Goal: Navigation & Orientation: Understand site structure

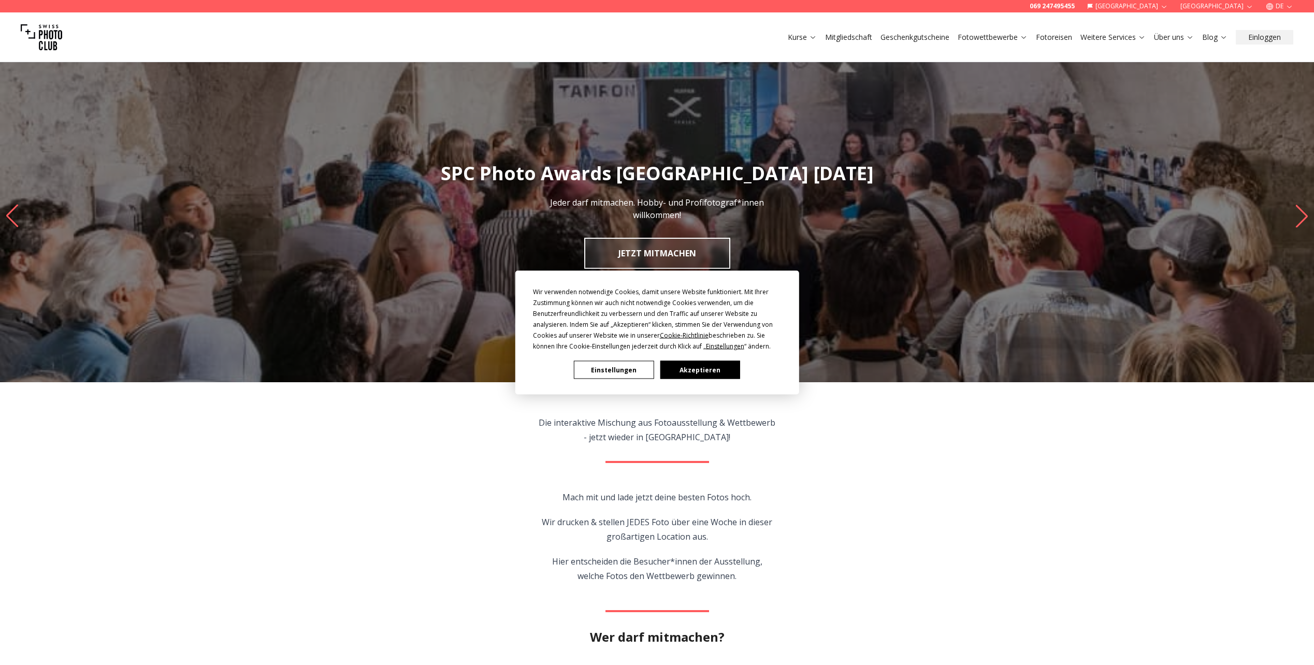
click at [597, 365] on button "Einstellungen" at bounding box center [614, 370] width 80 height 18
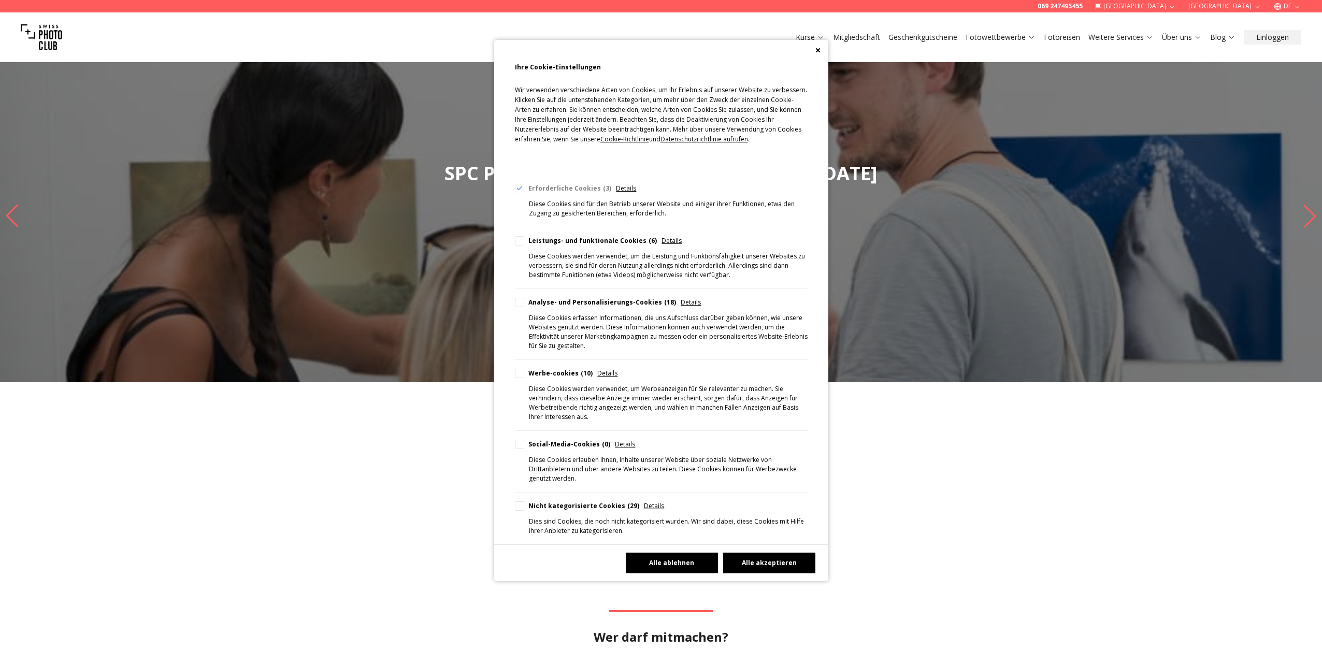
click at [653, 553] on button "Alle ablehnen" at bounding box center [672, 563] width 92 height 21
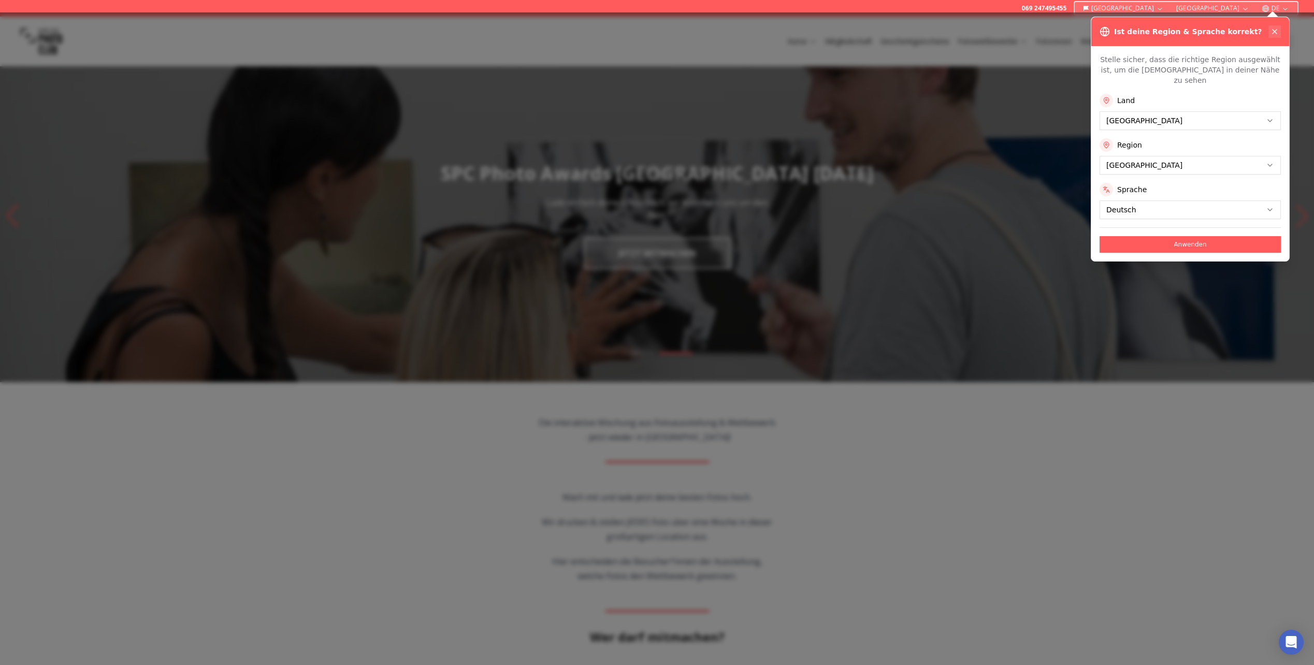
click at [1278, 32] on icon at bounding box center [1275, 31] width 8 height 8
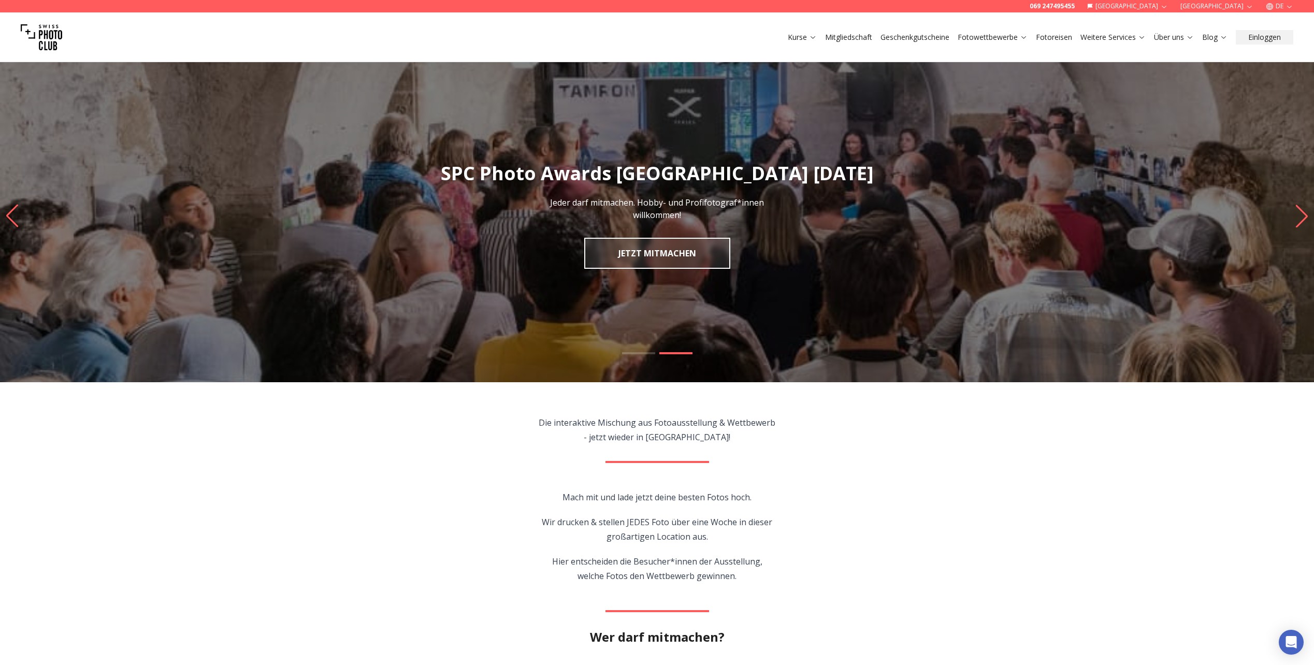
click at [847, 34] on link "Mitgliedschaft" at bounding box center [848, 37] width 47 height 10
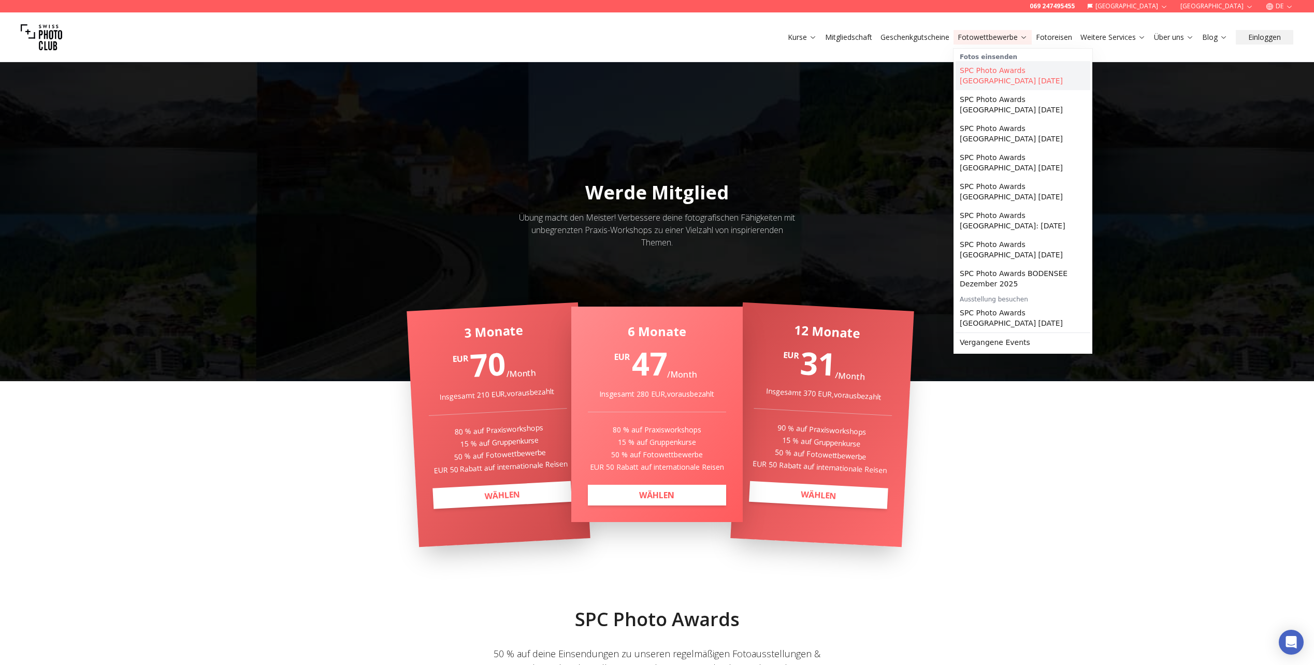
click at [1023, 68] on link "SPC Photo Awards [GEOGRAPHIC_DATA] [DATE]" at bounding box center [1023, 75] width 135 height 29
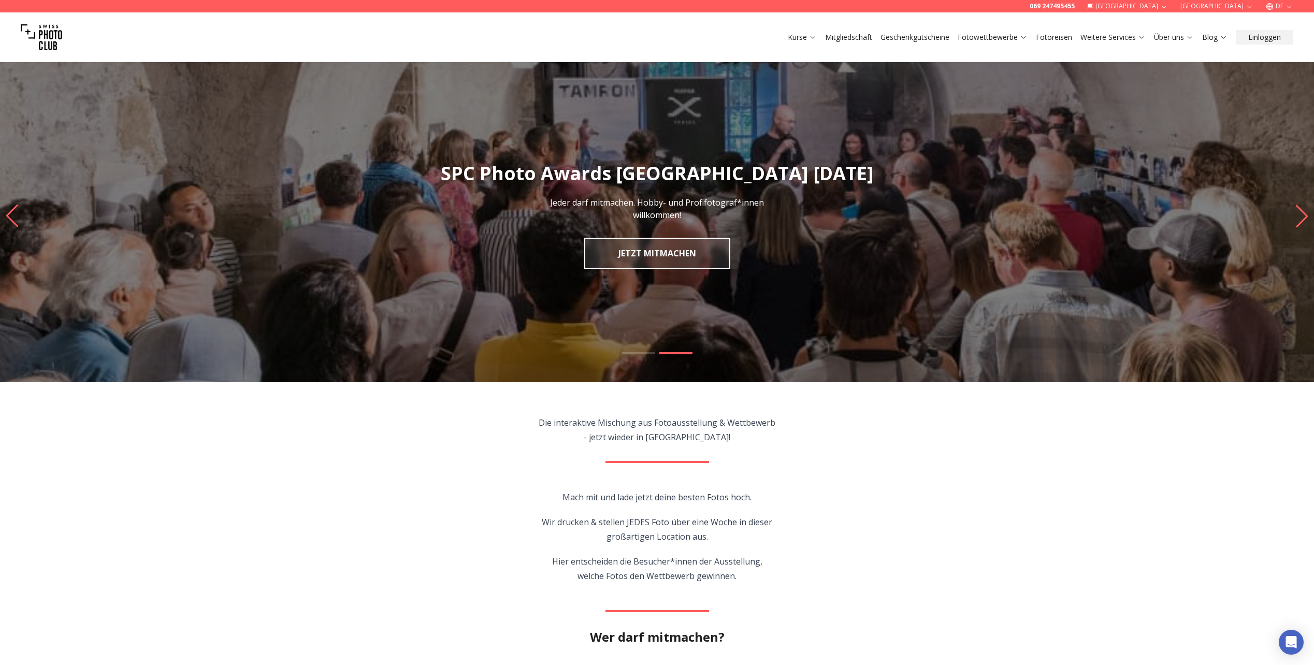
click at [1066, 34] on link "Fotoreisen" at bounding box center [1054, 37] width 36 height 10
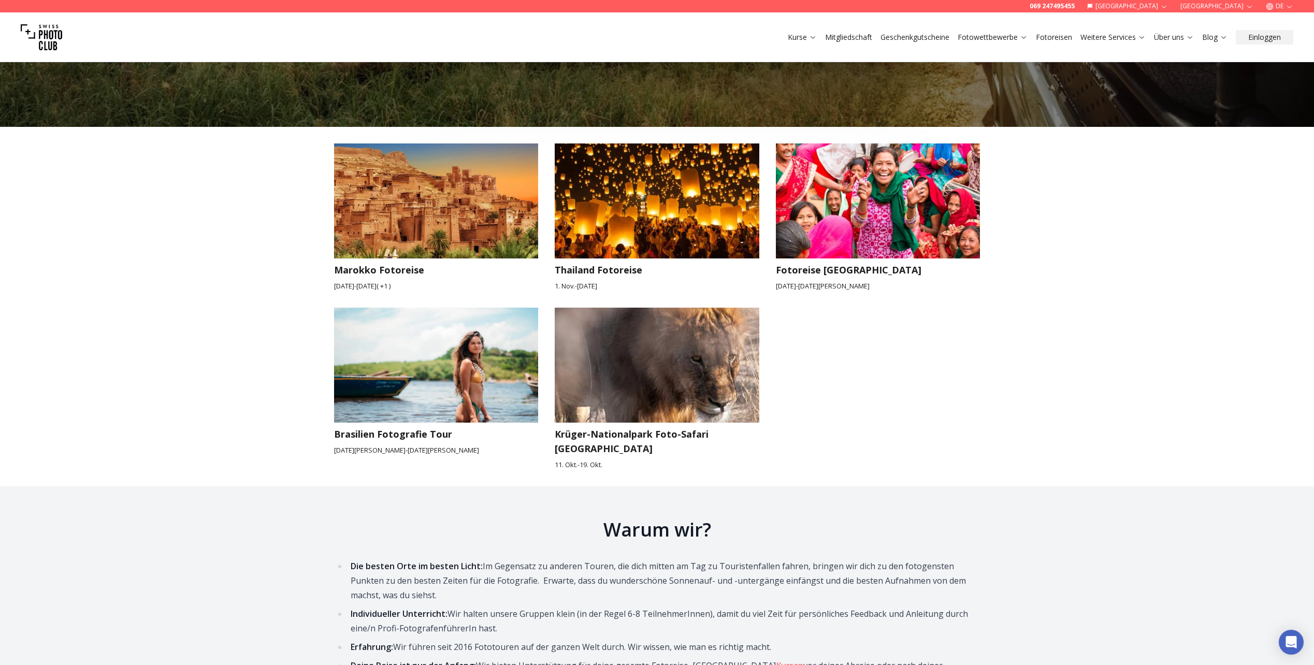
scroll to position [1606, 0]
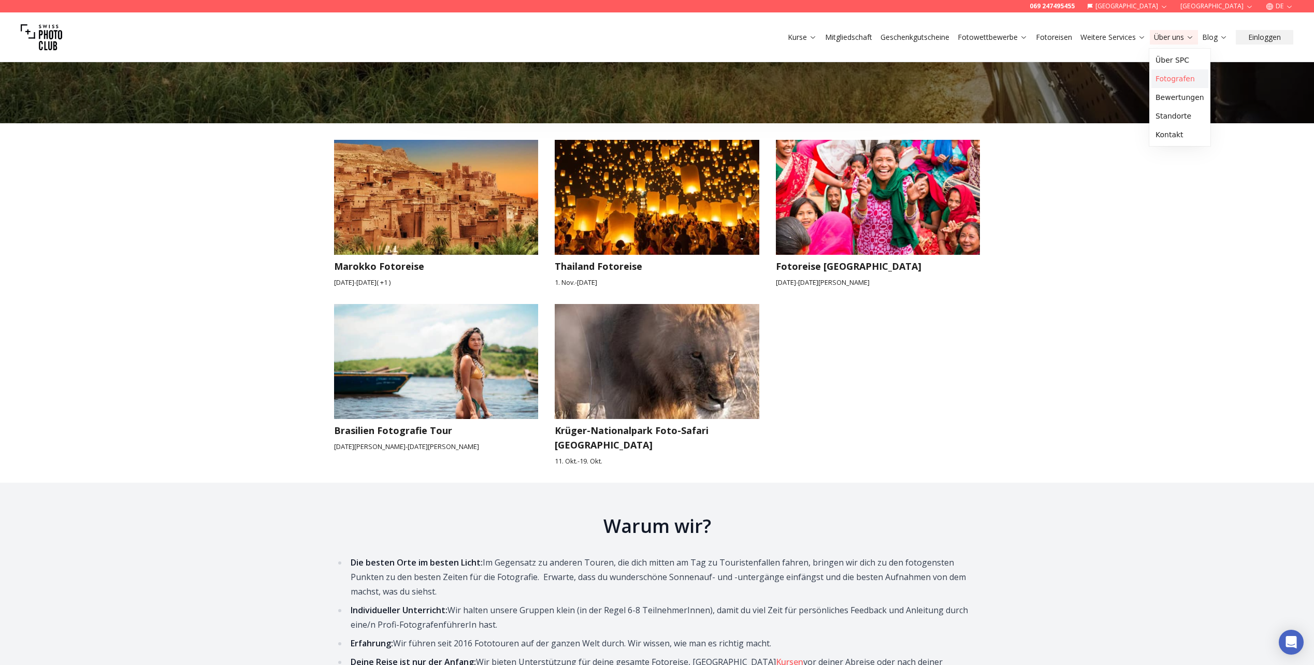
click at [1164, 78] on link "Fotografen" at bounding box center [1180, 78] width 57 height 19
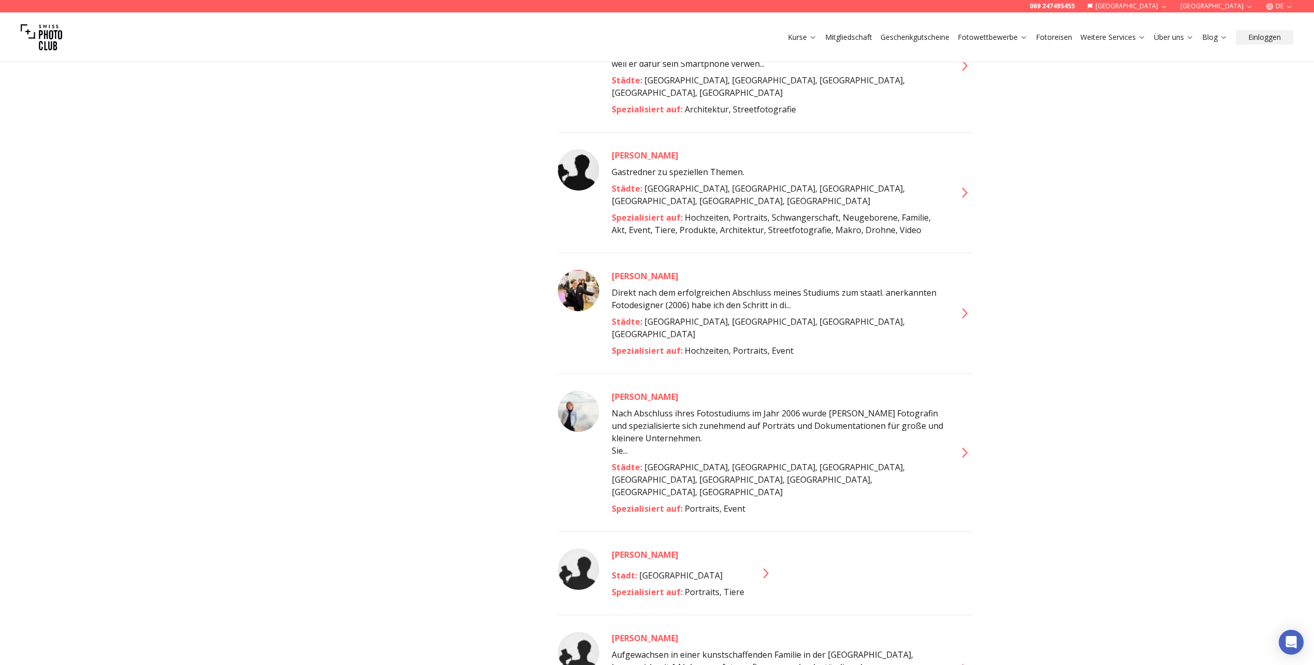
scroll to position [674, 0]
